Goal: Task Accomplishment & Management: Manage account settings

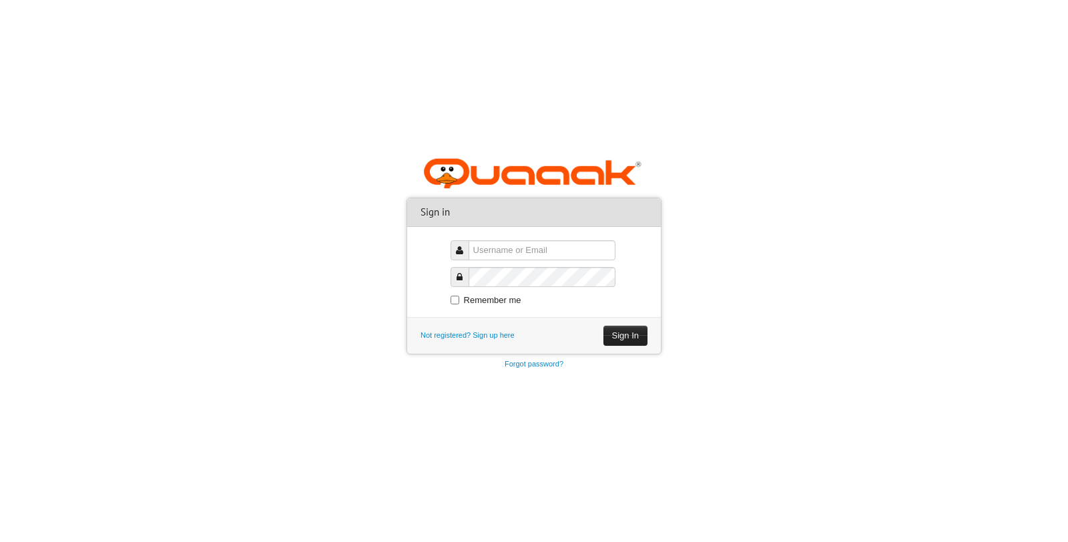
type input "onlinepay"
drag, startPoint x: 618, startPoint y: 332, endPoint x: 606, endPoint y: 332, distance: 12.0
click at [618, 332] on button "Sign In" at bounding box center [625, 336] width 44 height 20
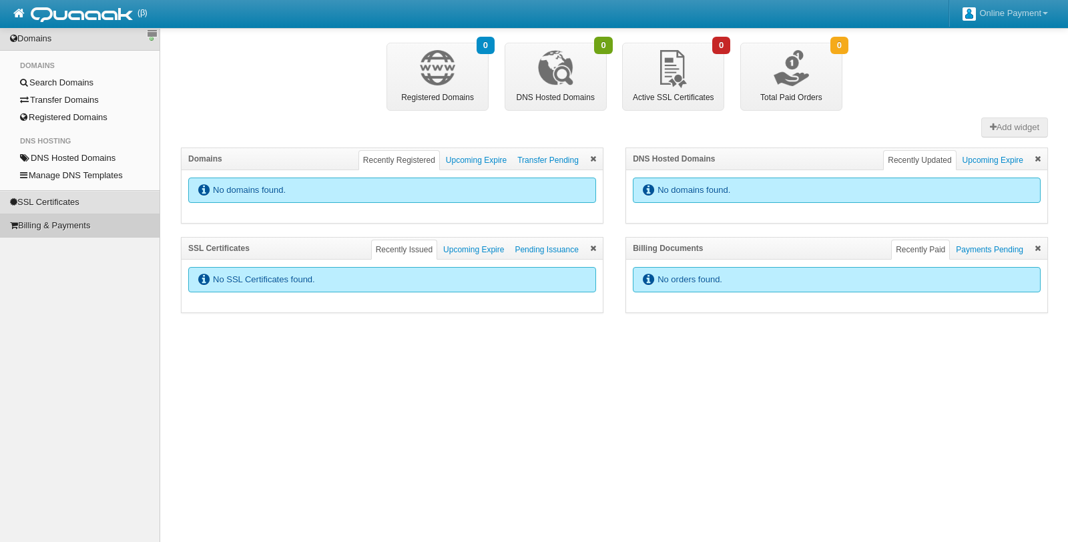
click at [50, 222] on link "Billing & Payments" at bounding box center [80, 225] width 160 height 23
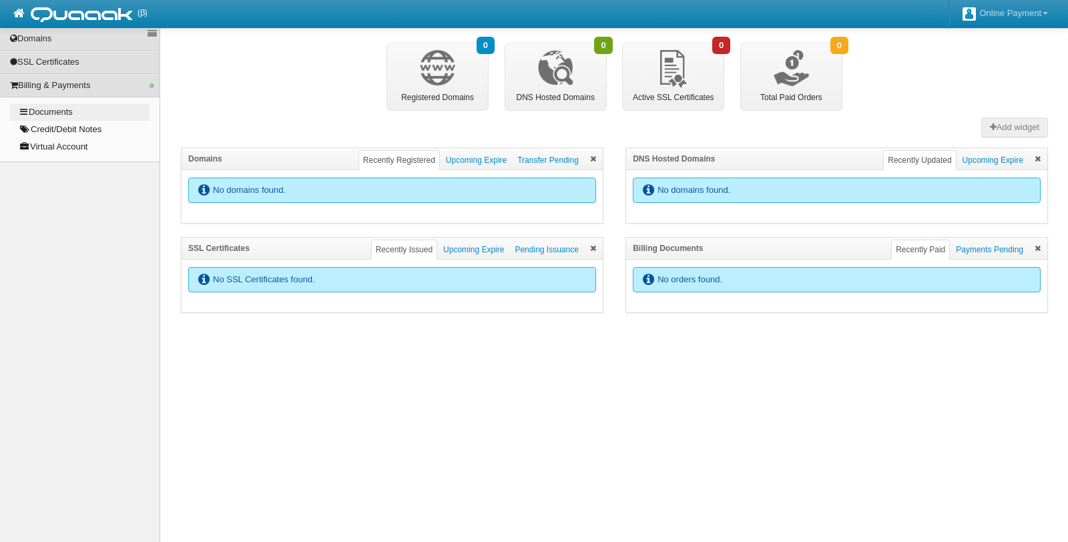
click at [52, 115] on link "Documents" at bounding box center [80, 111] width 140 height 17
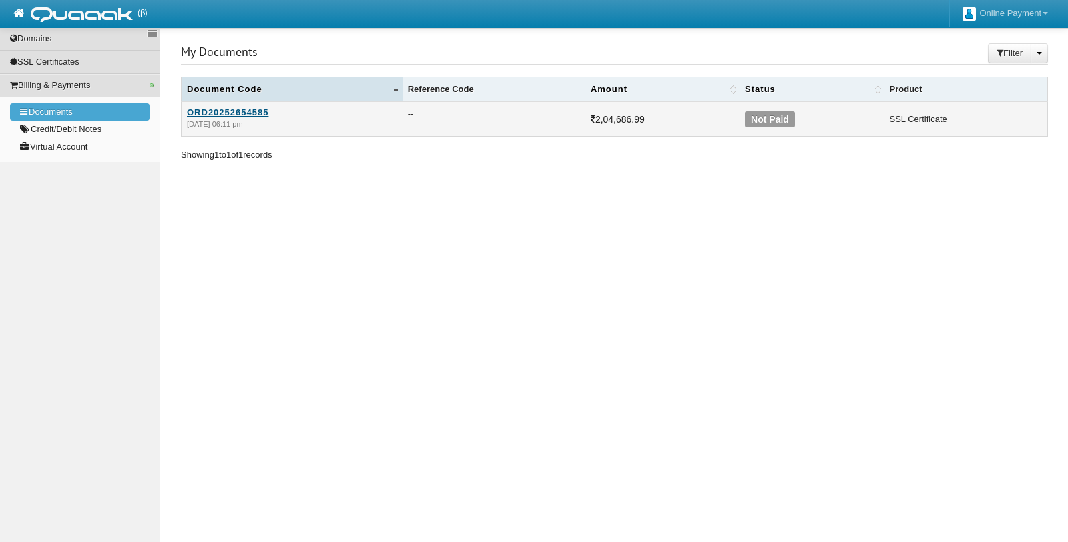
click at [216, 116] on link "ORD20252654585" at bounding box center [292, 112] width 210 height 10
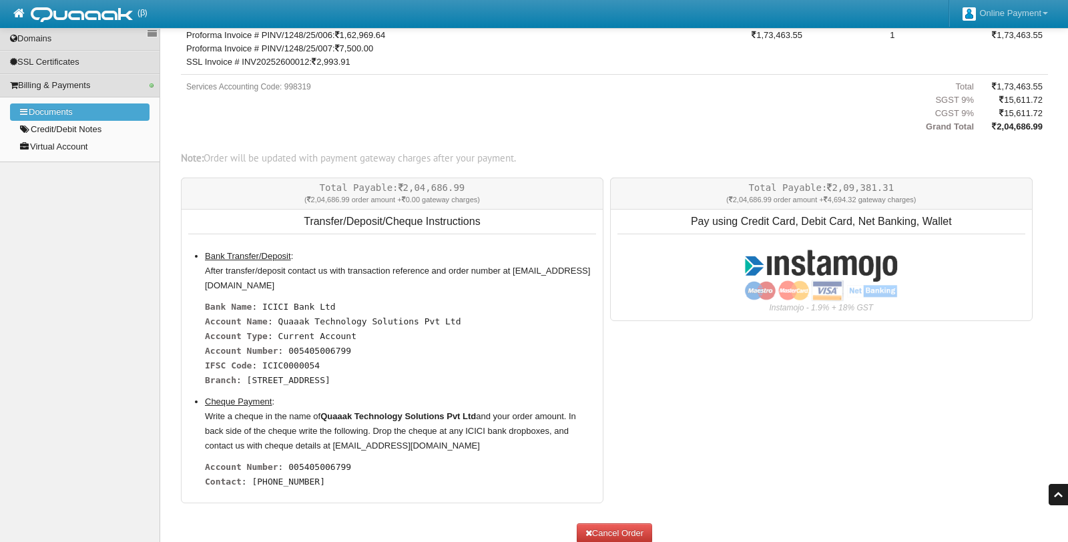
scroll to position [285, 0]
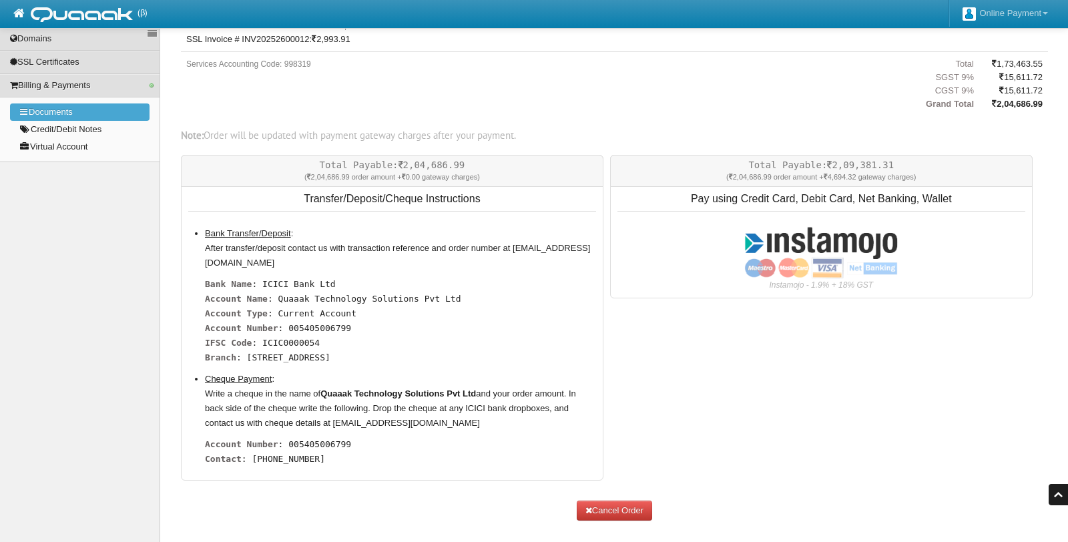
click at [798, 254] on input "image" at bounding box center [821, 252] width 154 height 53
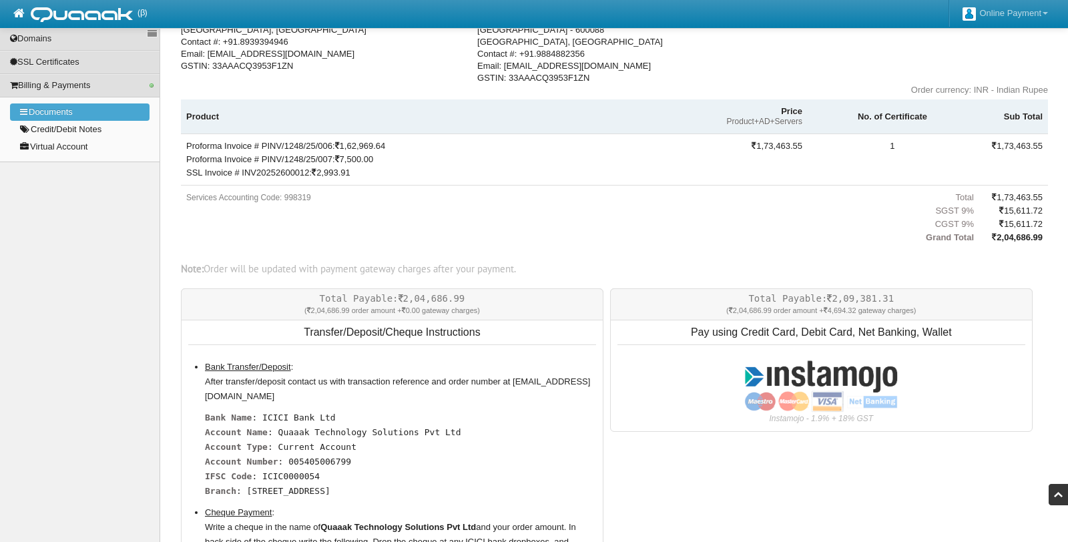
scroll to position [157, 0]
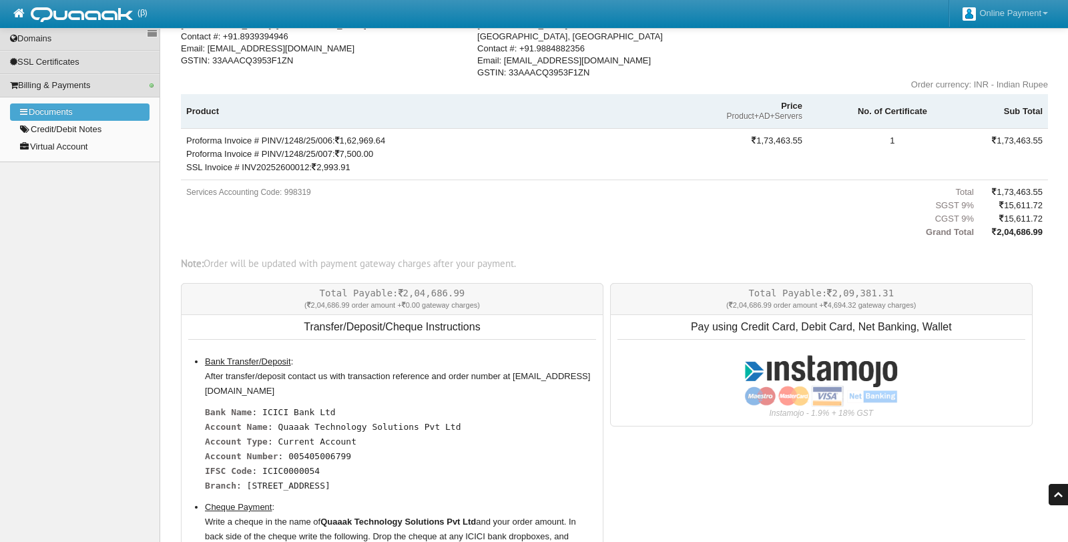
click at [838, 385] on input "image" at bounding box center [821, 380] width 154 height 53
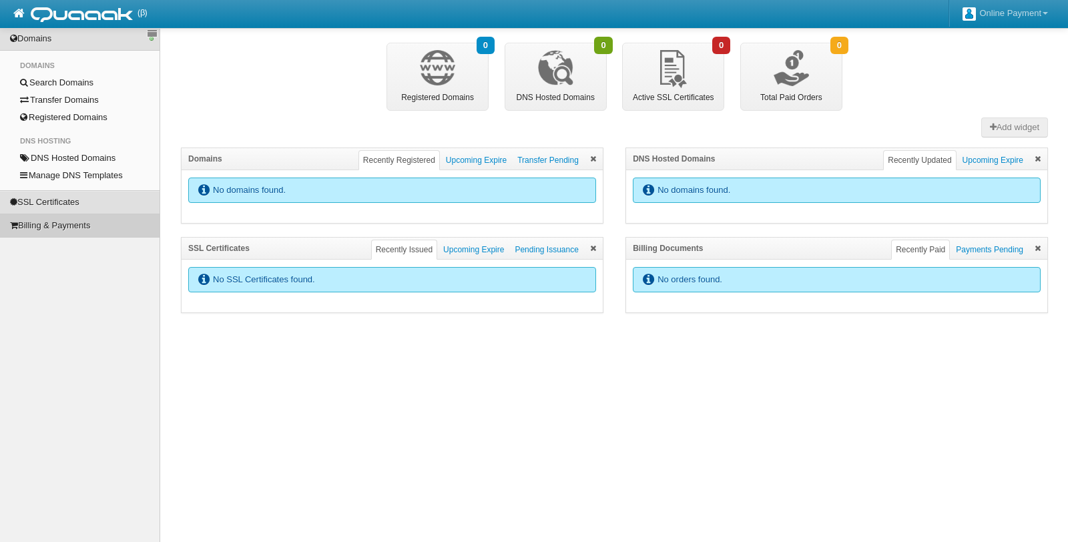
click at [39, 224] on link "Billing & Payments" at bounding box center [80, 225] width 160 height 23
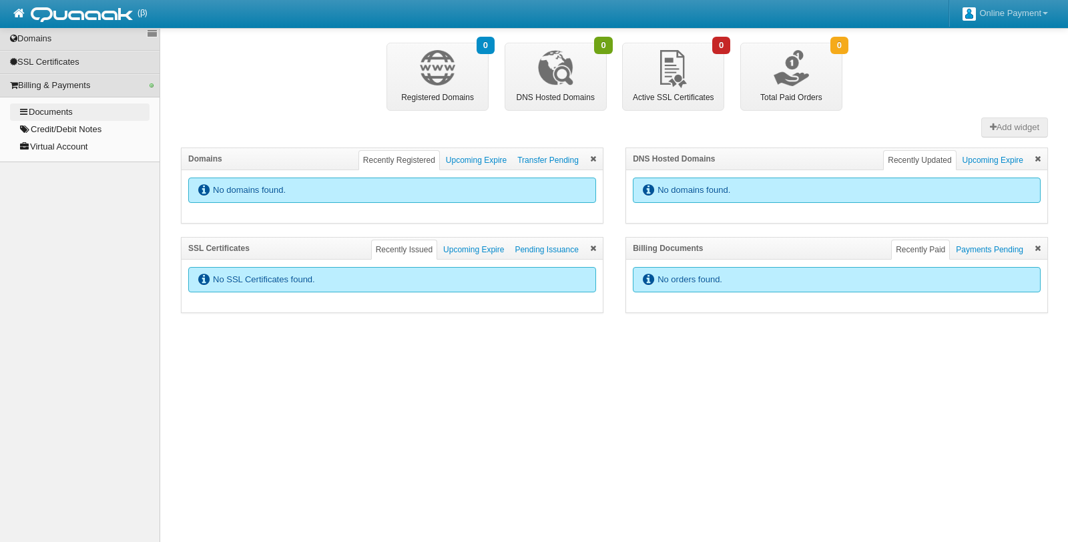
click at [66, 106] on link "Documents" at bounding box center [80, 111] width 140 height 17
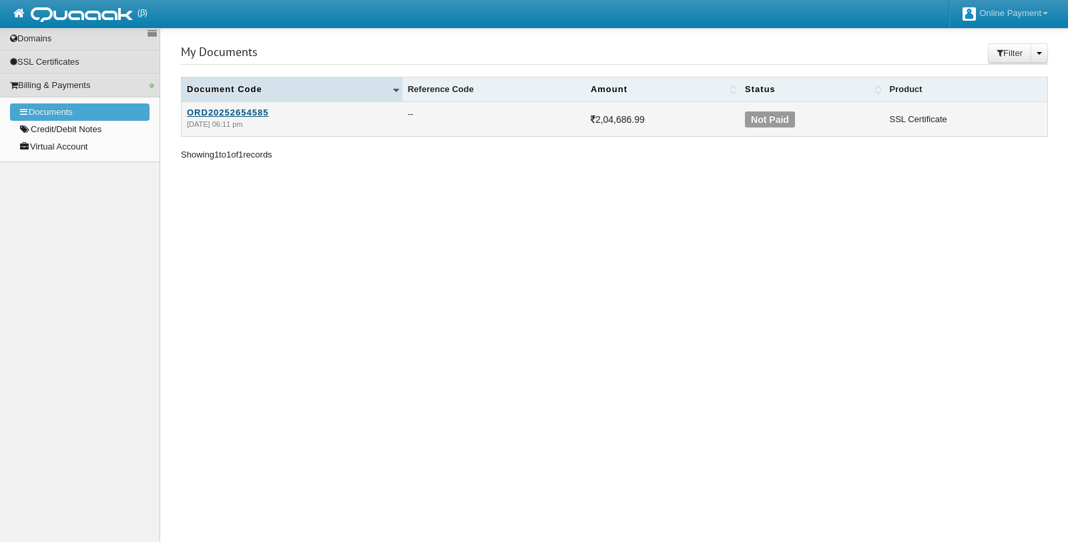
click at [239, 112] on link "ORD20252654585" at bounding box center [292, 112] width 210 height 10
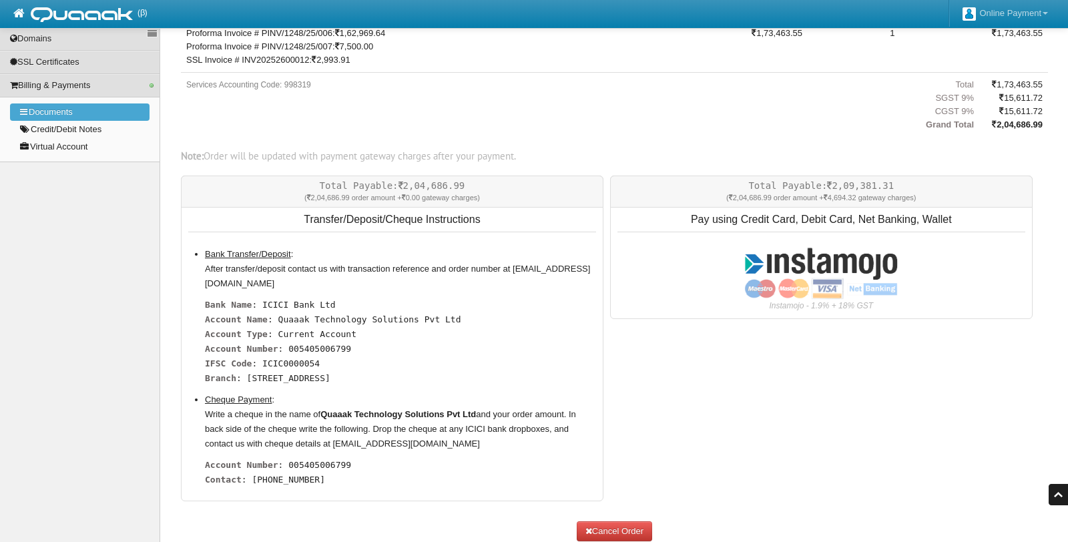
scroll to position [285, 0]
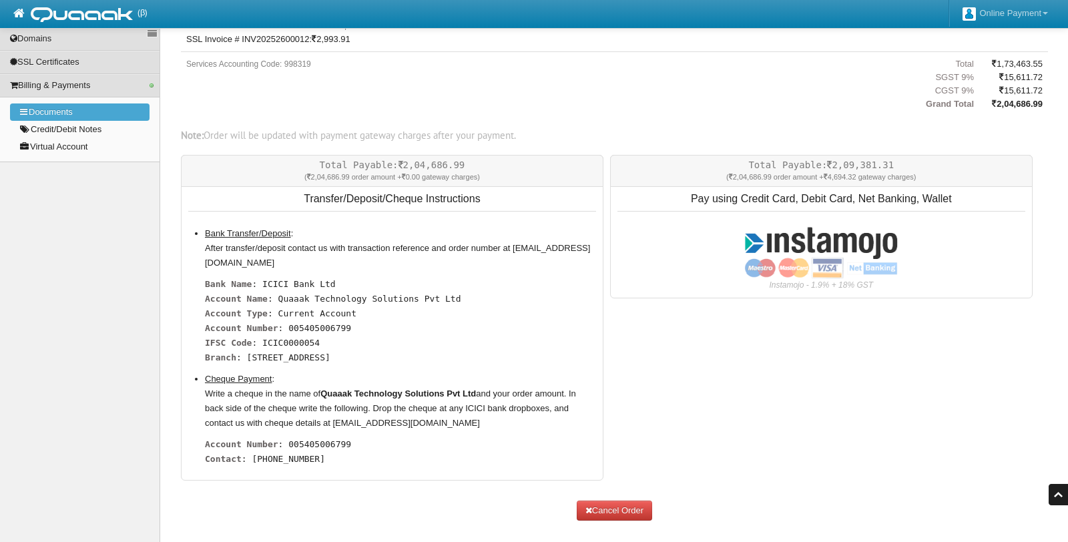
click at [795, 242] on input "image" at bounding box center [821, 252] width 154 height 53
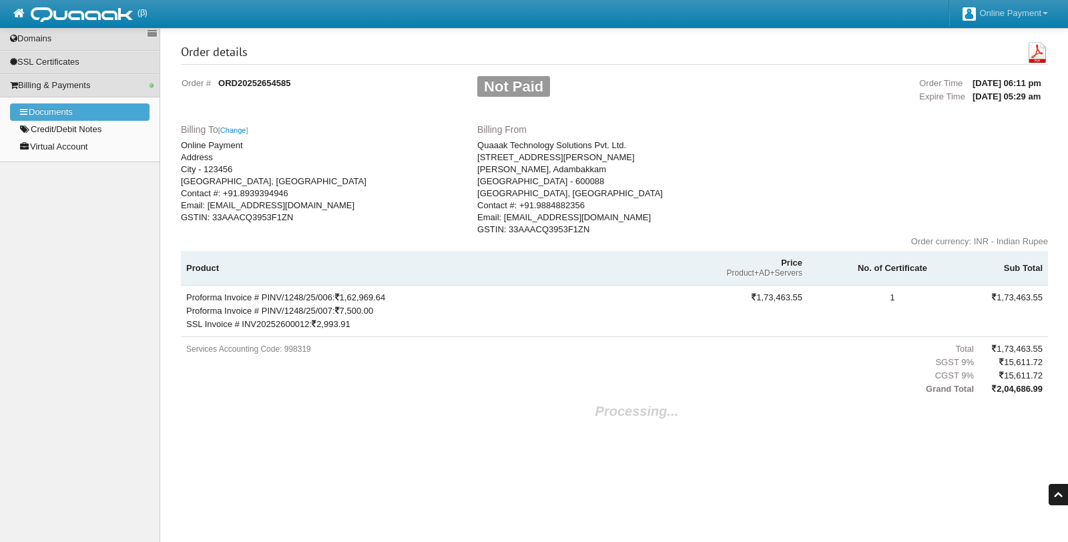
scroll to position [0, 0]
